Goal: Communication & Community: Connect with others

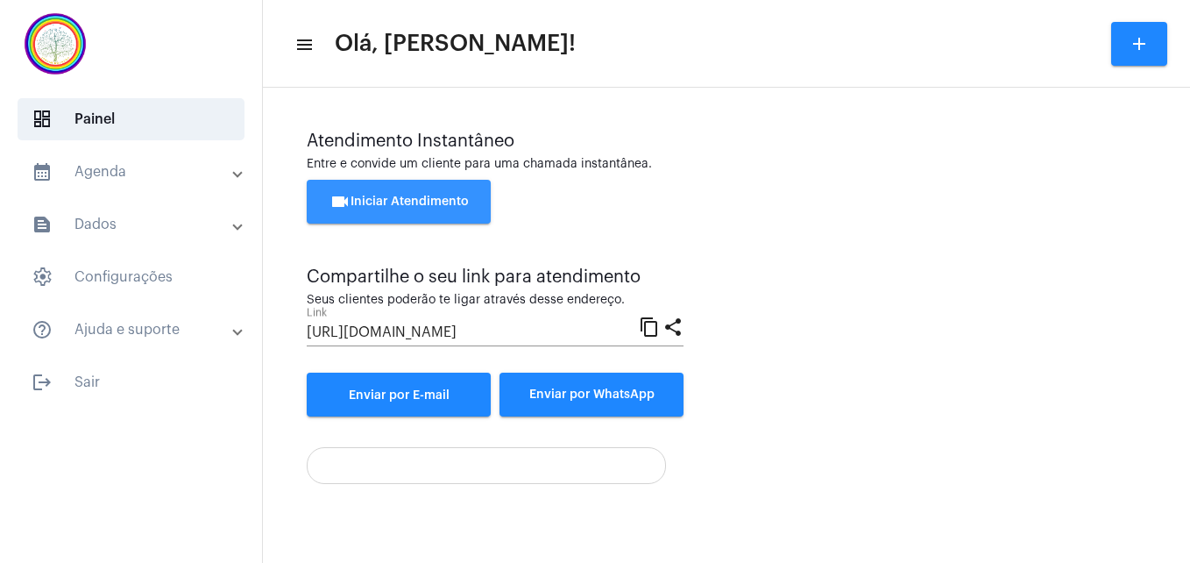
click at [357, 193] on button "videocam Iniciar Atendimento" at bounding box center [399, 202] width 184 height 44
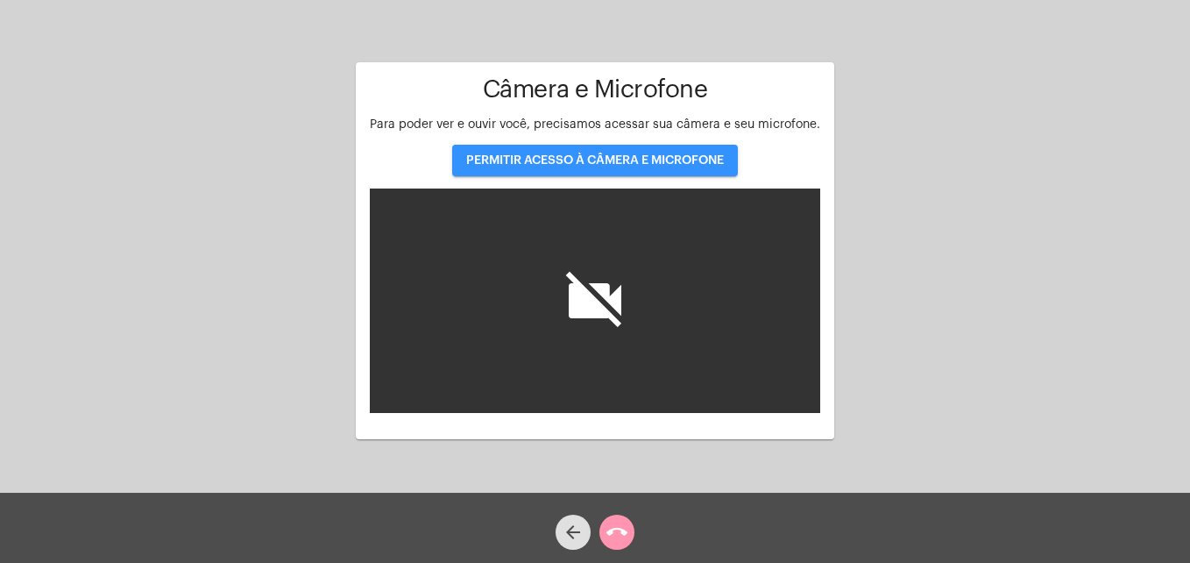
click at [497, 165] on span "PERMITIR ACESSO À CÂMERA E MICROFONE" at bounding box center [595, 160] width 258 height 12
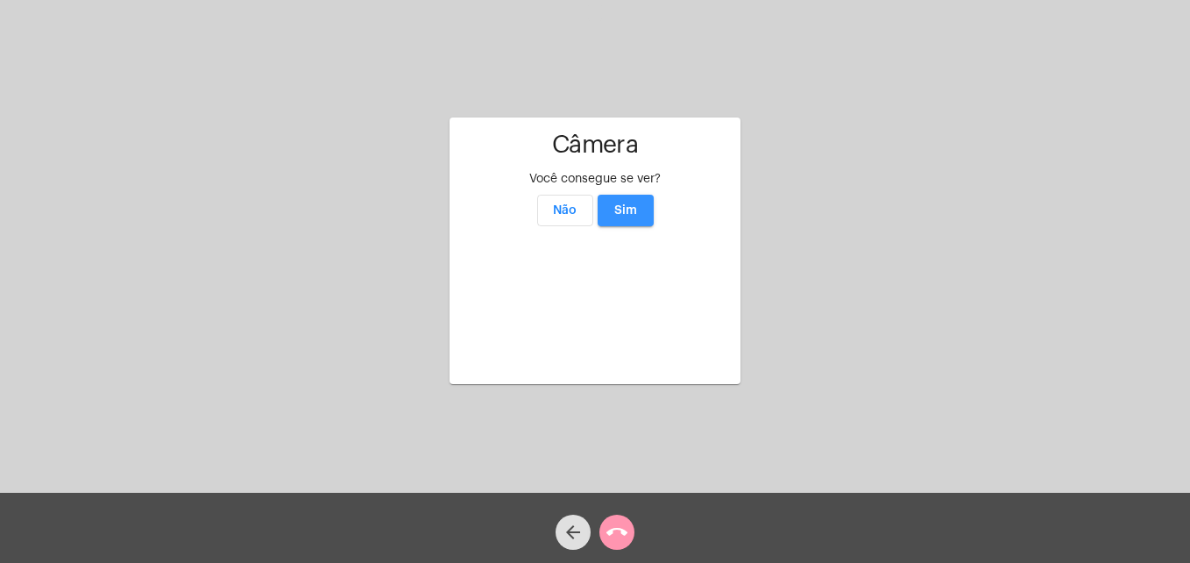
click at [621, 204] on span "Sim" at bounding box center [625, 210] width 23 height 12
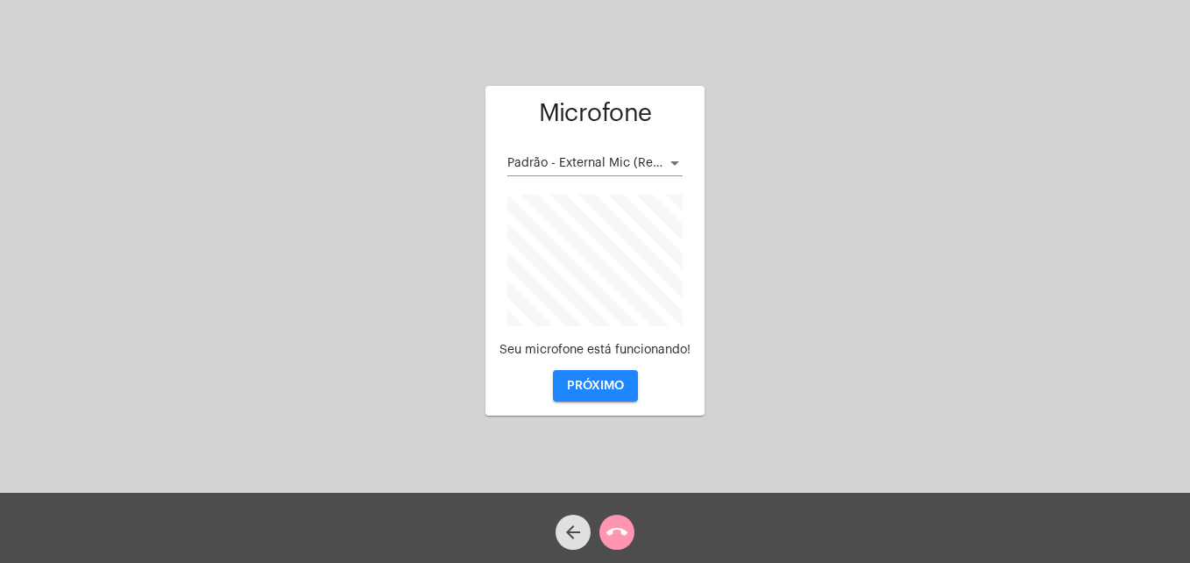
click at [604, 383] on span "PRÓXIMO" at bounding box center [595, 385] width 57 height 12
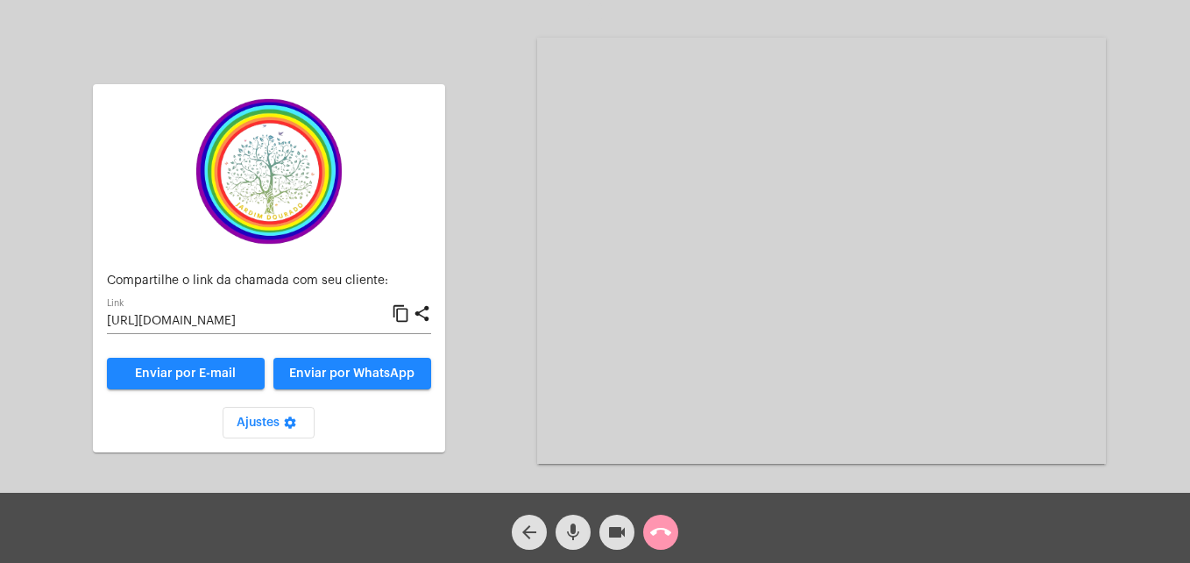
click at [406, 314] on mat-icon "content_copy" at bounding box center [401, 313] width 18 height 21
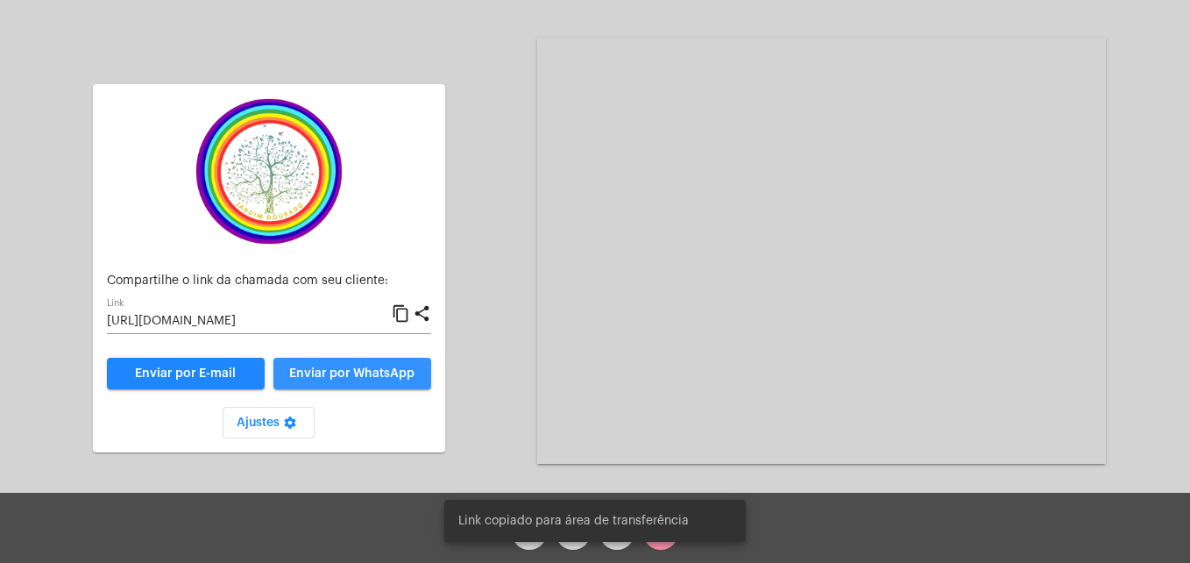
click at [376, 368] on span "Enviar por WhatsApp" at bounding box center [351, 373] width 125 height 12
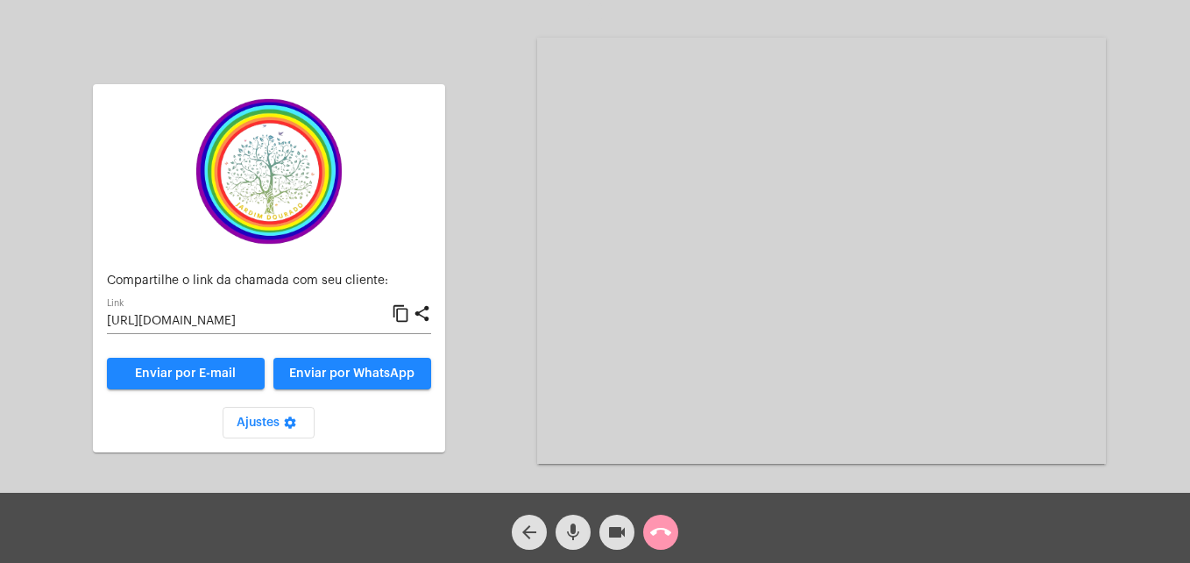
click at [403, 311] on mat-icon "content_copy" at bounding box center [401, 313] width 18 height 21
click at [580, 537] on mat-icon "mic" at bounding box center [573, 531] width 21 height 21
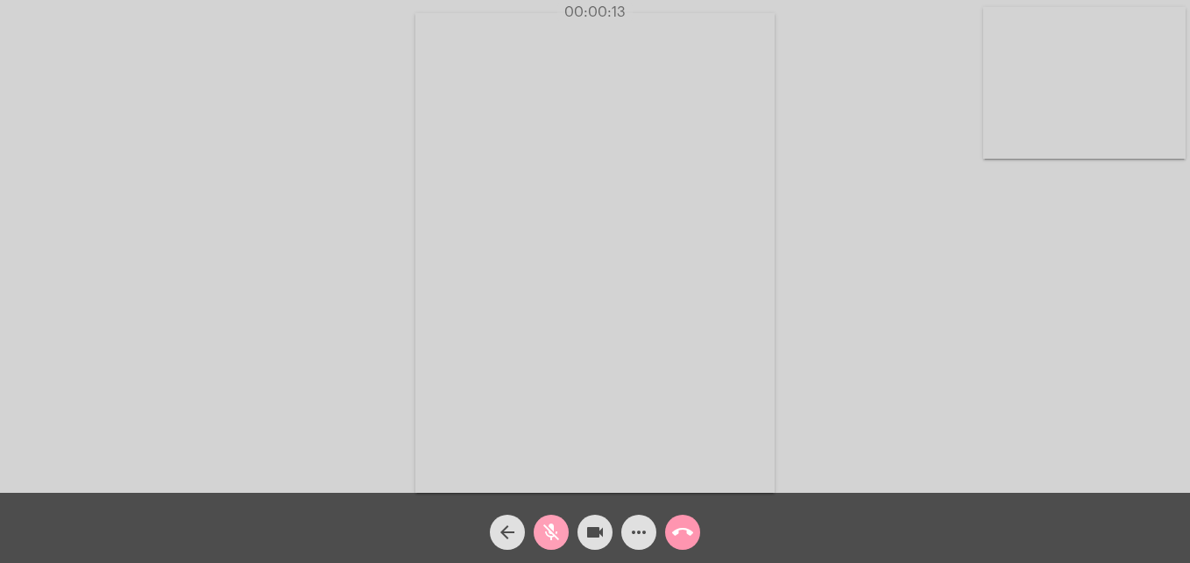
click at [555, 530] on mat-icon "mic_off" at bounding box center [551, 531] width 21 height 21
click at [999, 145] on video at bounding box center [1084, 83] width 202 height 152
click at [493, 477] on video at bounding box center [754, 250] width 639 height 479
